Goal: Check status: Check status

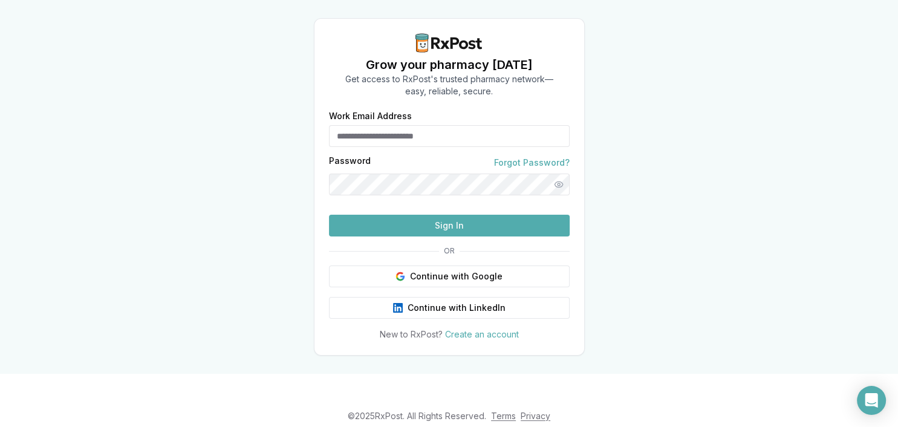
click at [391, 134] on input "Work Email Address" at bounding box center [449, 136] width 241 height 22
type input "**********"
click at [425, 236] on button "Sign In" at bounding box center [449, 226] width 241 height 22
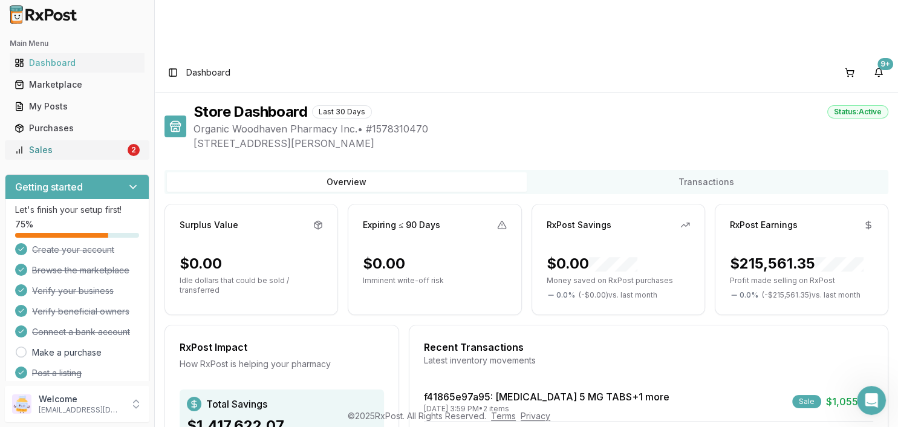
click at [50, 146] on div "Sales" at bounding box center [70, 150] width 111 height 12
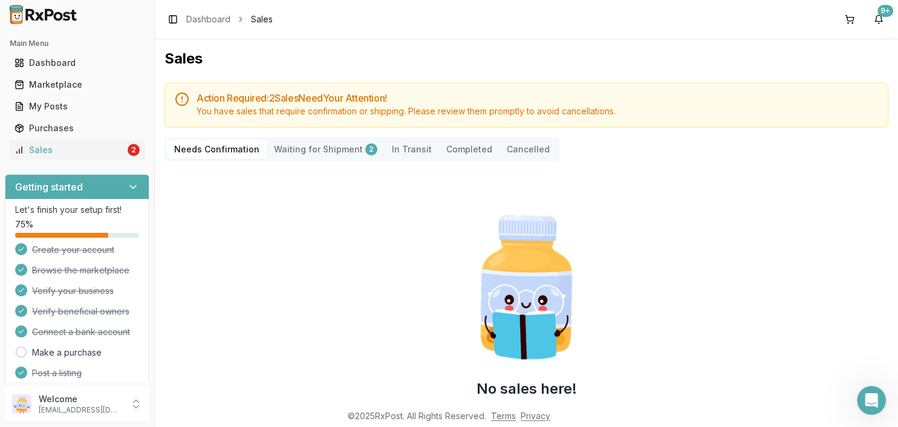
click at [322, 154] on Shipment "Waiting for Shipment 2" at bounding box center [326, 149] width 118 height 19
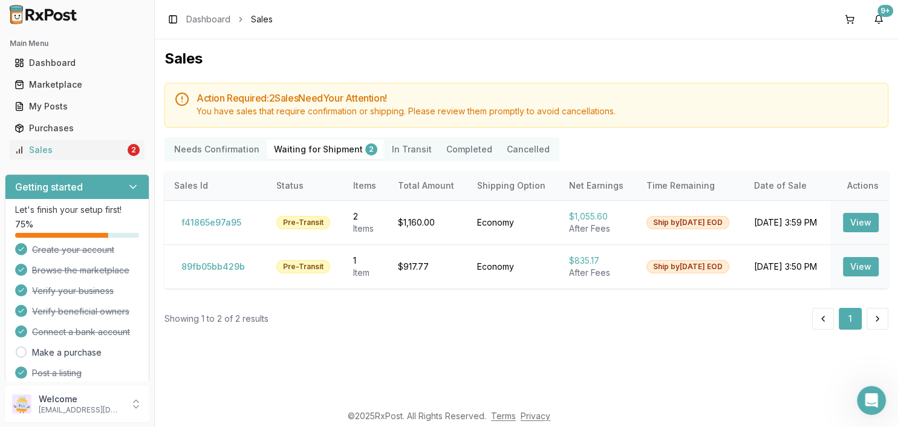
click at [198, 140] on Confirmation "Needs Confirmation" at bounding box center [217, 149] width 100 height 19
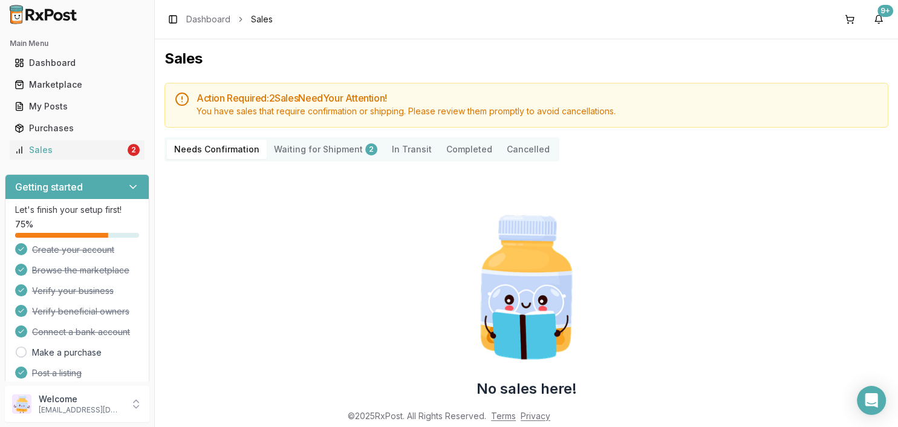
click at [365, 148] on div "2" at bounding box center [371, 149] width 12 height 12
